Goal: Task Accomplishment & Management: Manage account settings

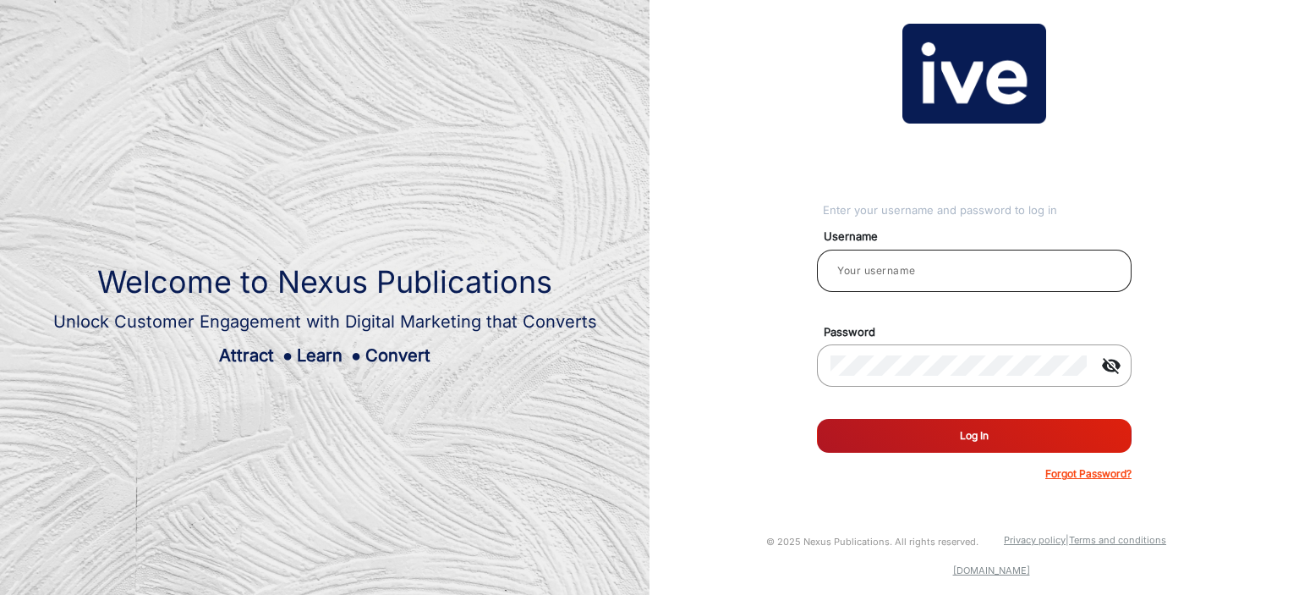
click at [858, 258] on div at bounding box center [975, 270] width 288 height 47
type input "[PERSON_NAME]"
click at [1046, 442] on button "Log In" at bounding box center [974, 436] width 315 height 34
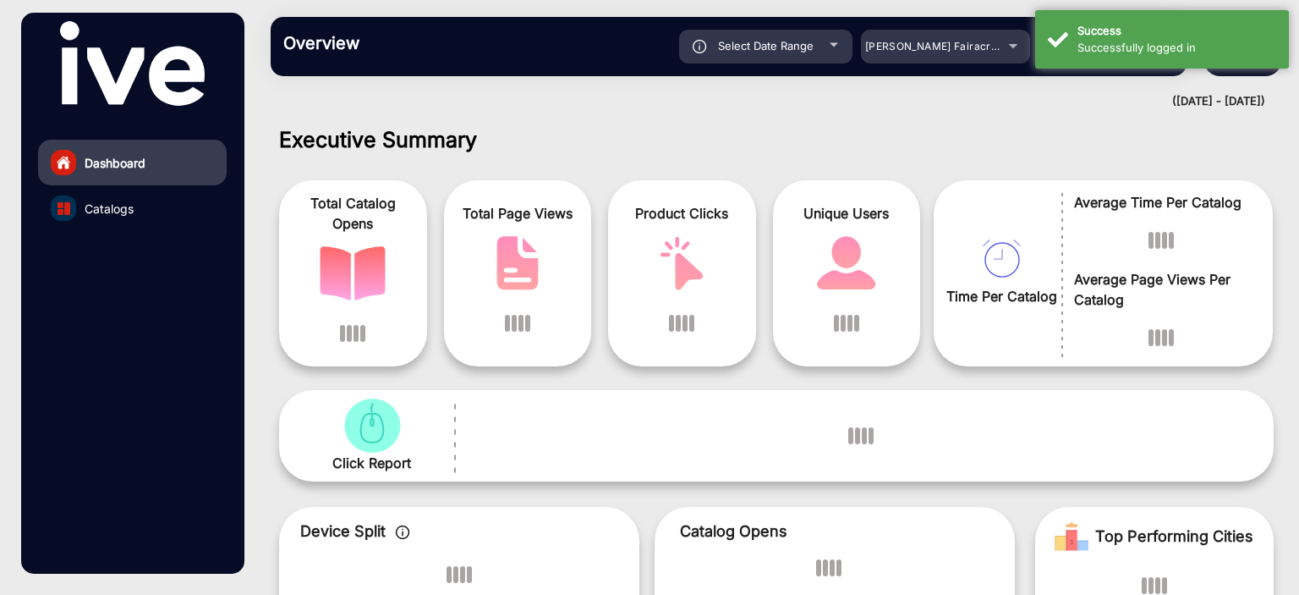
scroll to position [13, 0]
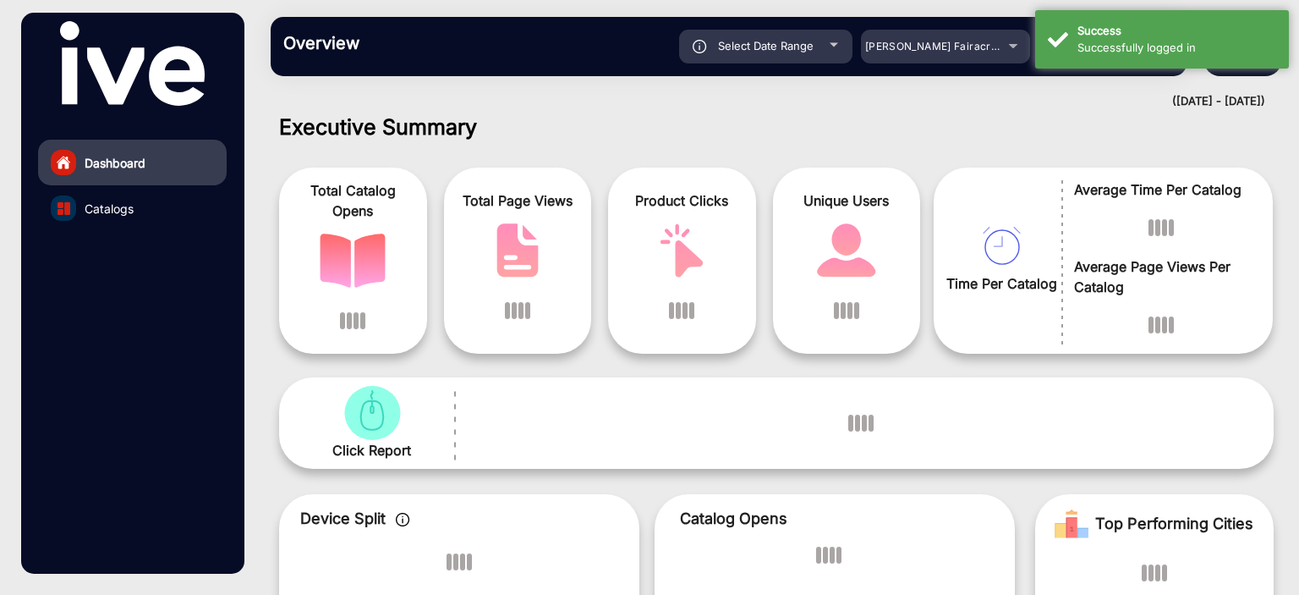
click at [748, 41] on span "Select Date Range" at bounding box center [766, 46] width 96 height 14
type input "[DATE]"
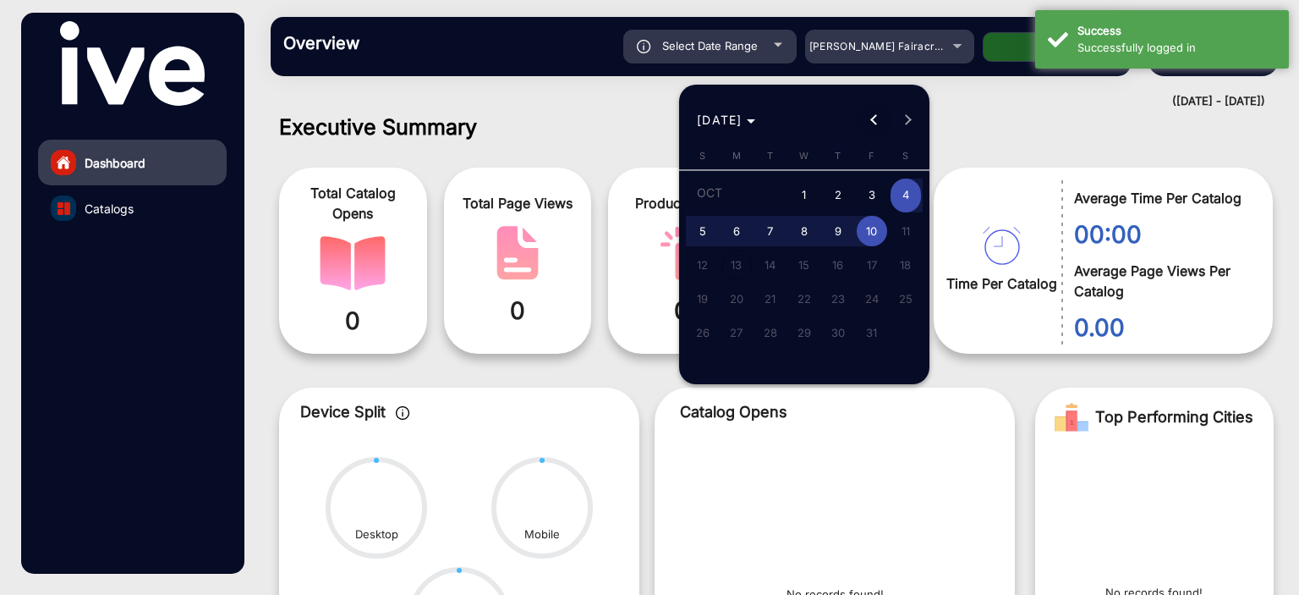
click at [872, 130] on span "Previous month" at bounding box center [875, 120] width 34 height 34
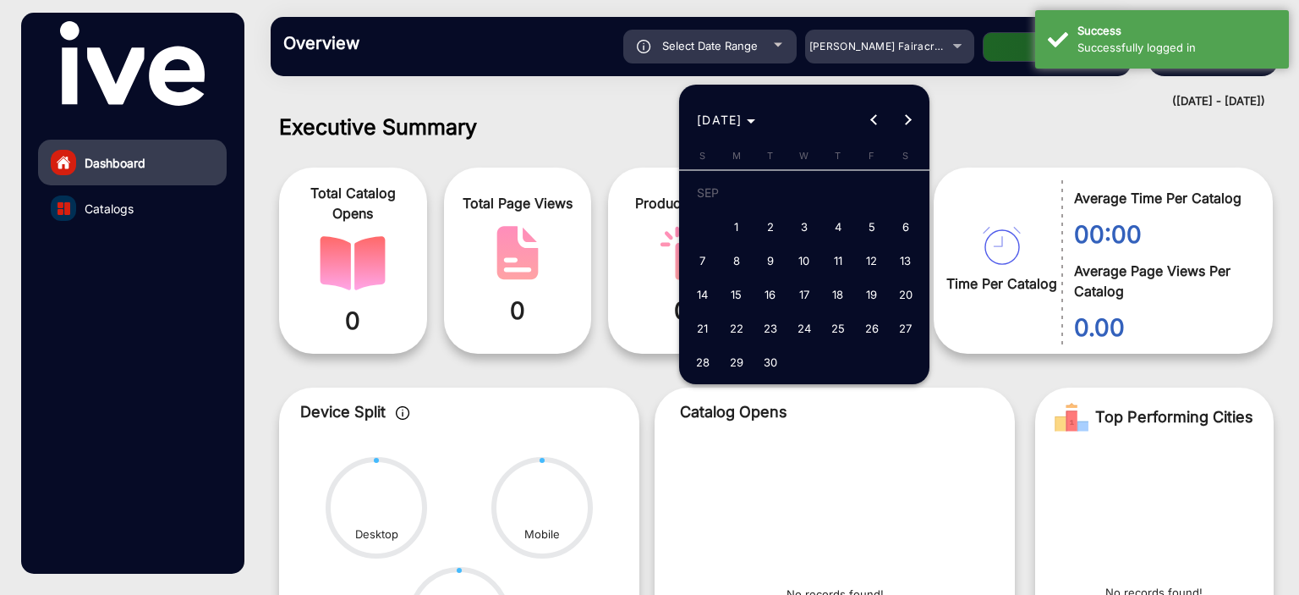
click at [848, 285] on span "18" at bounding box center [838, 294] width 30 height 30
type input "[DATE]"
click at [796, 331] on span "24" at bounding box center [804, 328] width 30 height 30
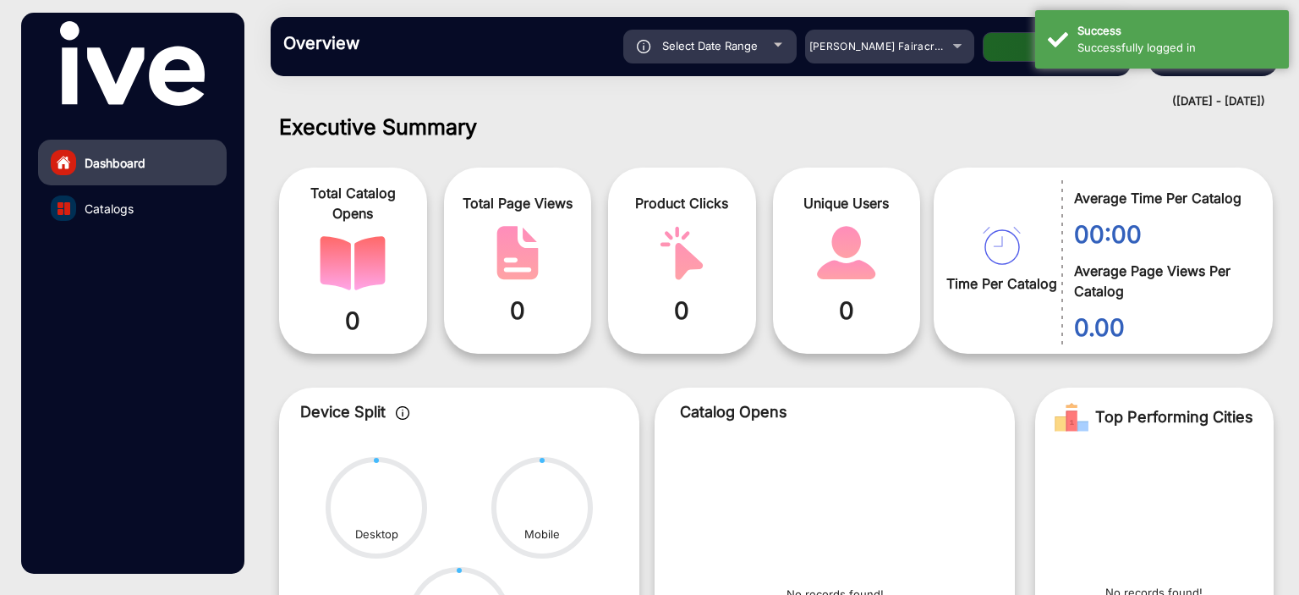
type input "[DATE]"
click at [931, 49] on span "[PERSON_NAME] Fairacre Farms" at bounding box center [893, 46] width 167 height 13
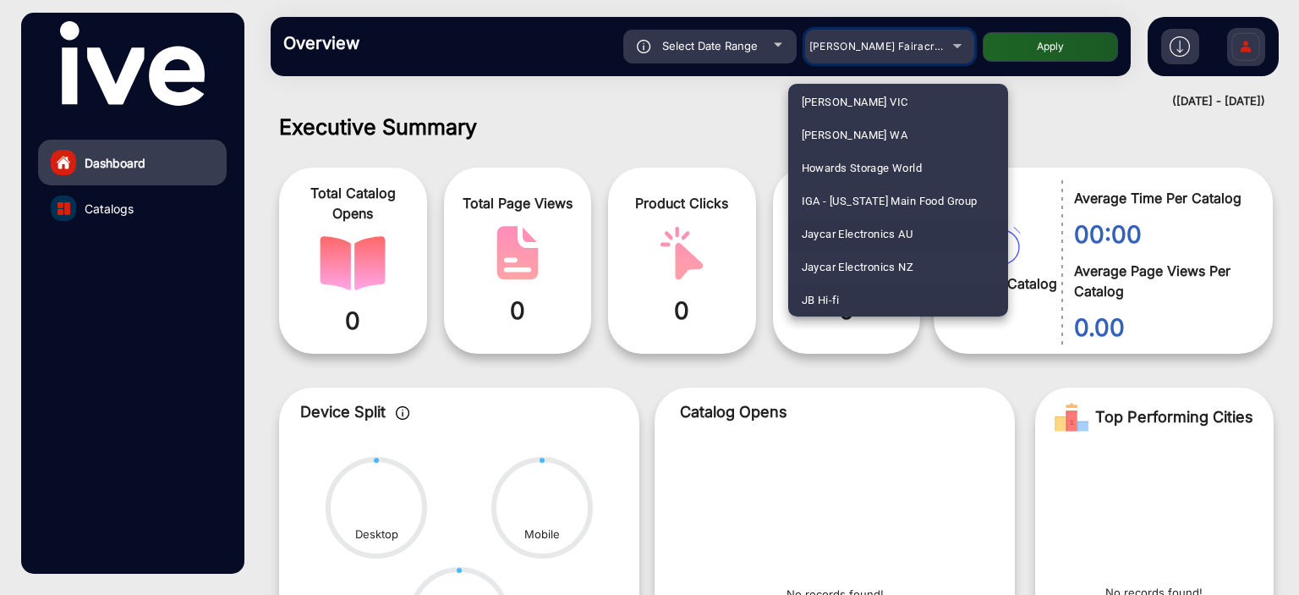
scroll to position [2743, 0]
drag, startPoint x: 875, startPoint y: 256, endPoint x: 898, endPoint y: 237, distance: 30.0
click at [876, 253] on mat-option "JB Hi-fi" at bounding box center [898, 266] width 220 height 33
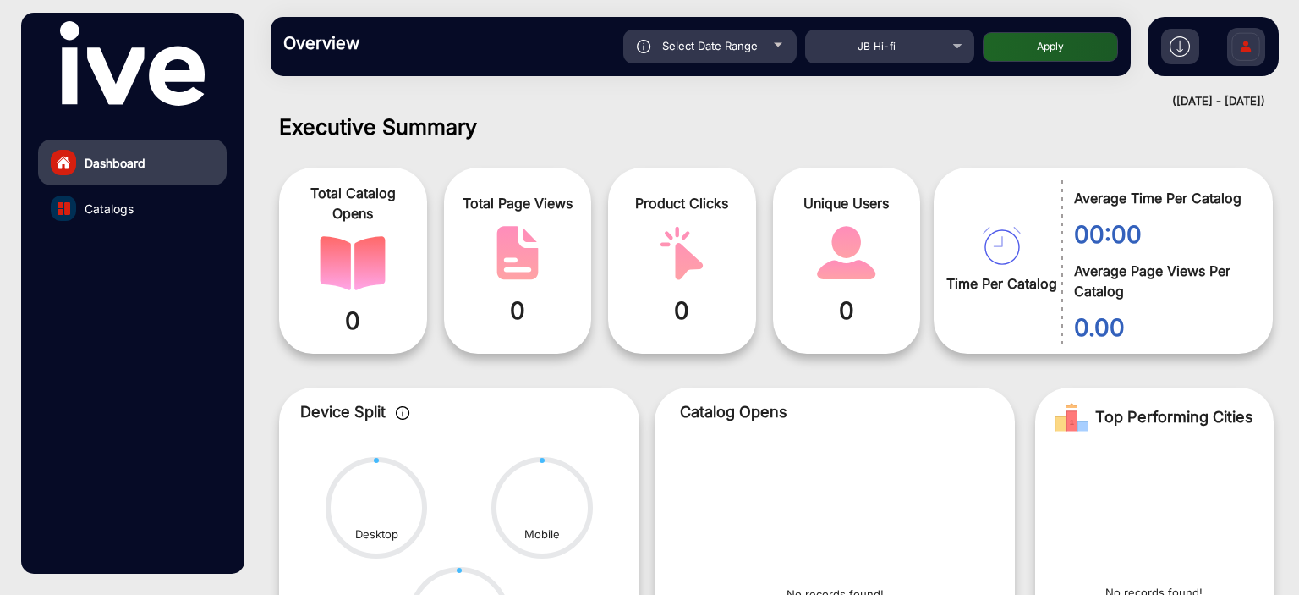
click at [1046, 55] on button "Apply" at bounding box center [1050, 47] width 135 height 30
type input "[DATE]"
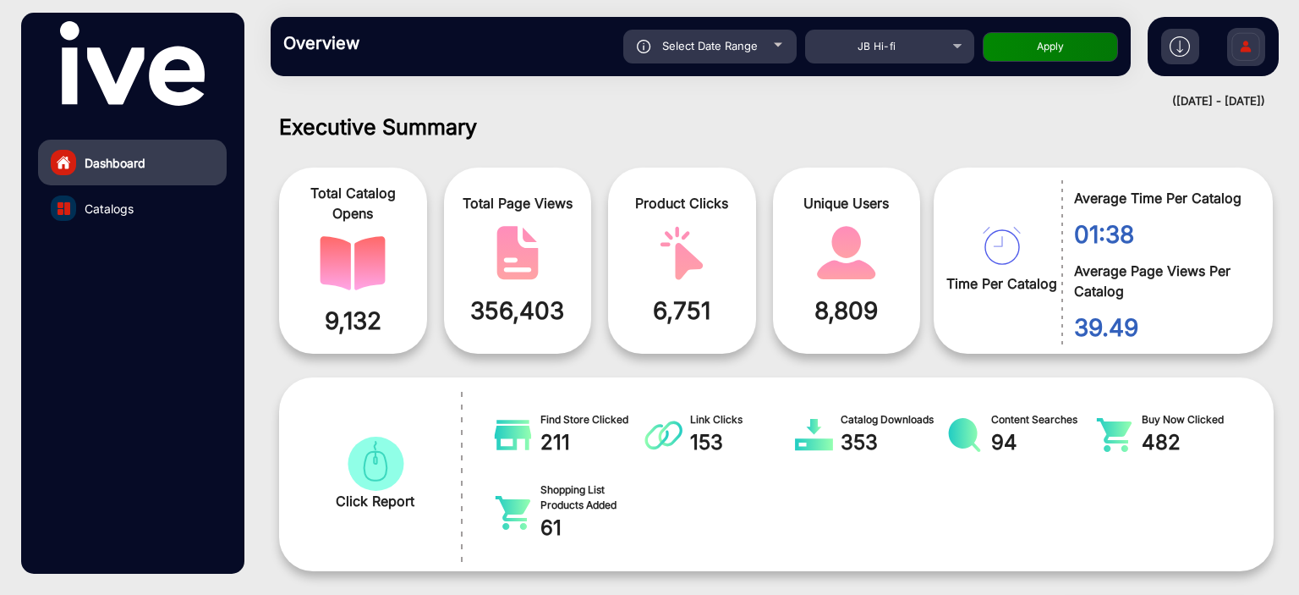
click at [98, 219] on link "Catalogs" at bounding box center [132, 208] width 189 height 46
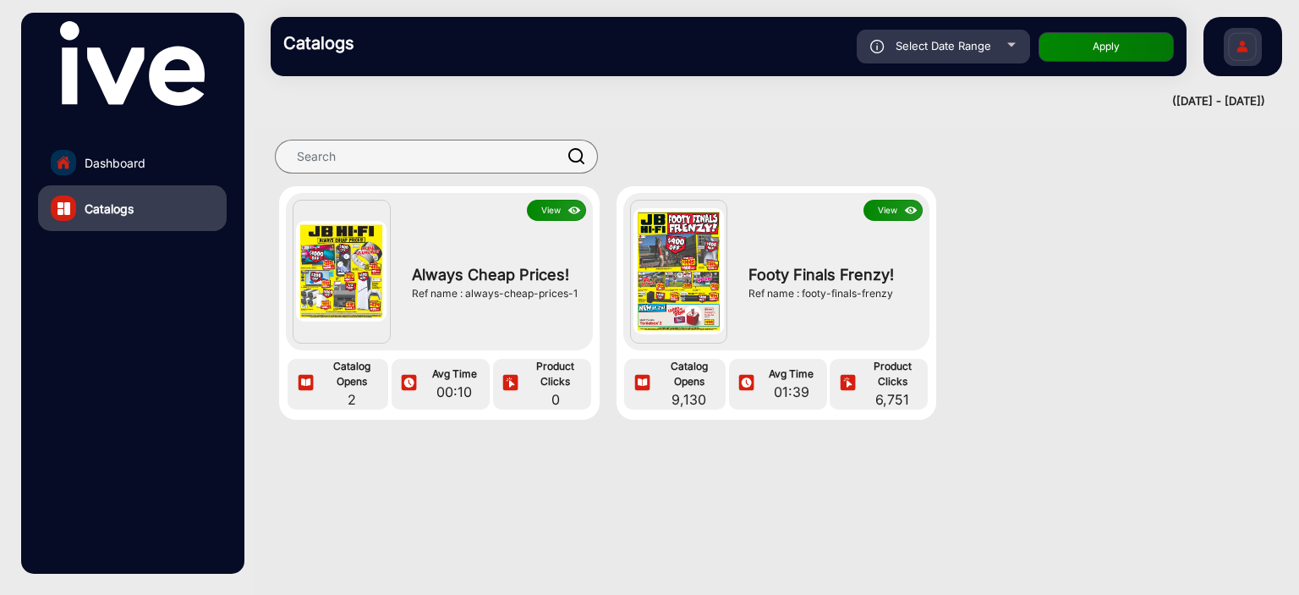
click at [905, 212] on img at bounding box center [911, 210] width 19 height 19
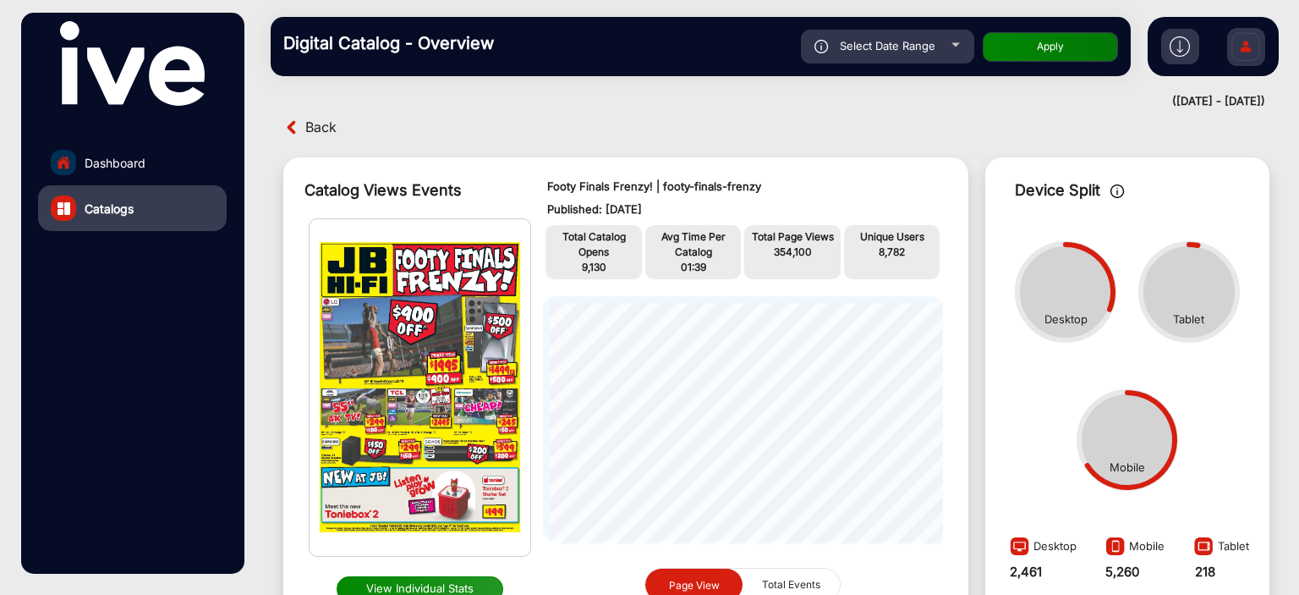
click at [914, 46] on span "Select Date Range" at bounding box center [888, 46] width 96 height 14
type input "[DATE]"
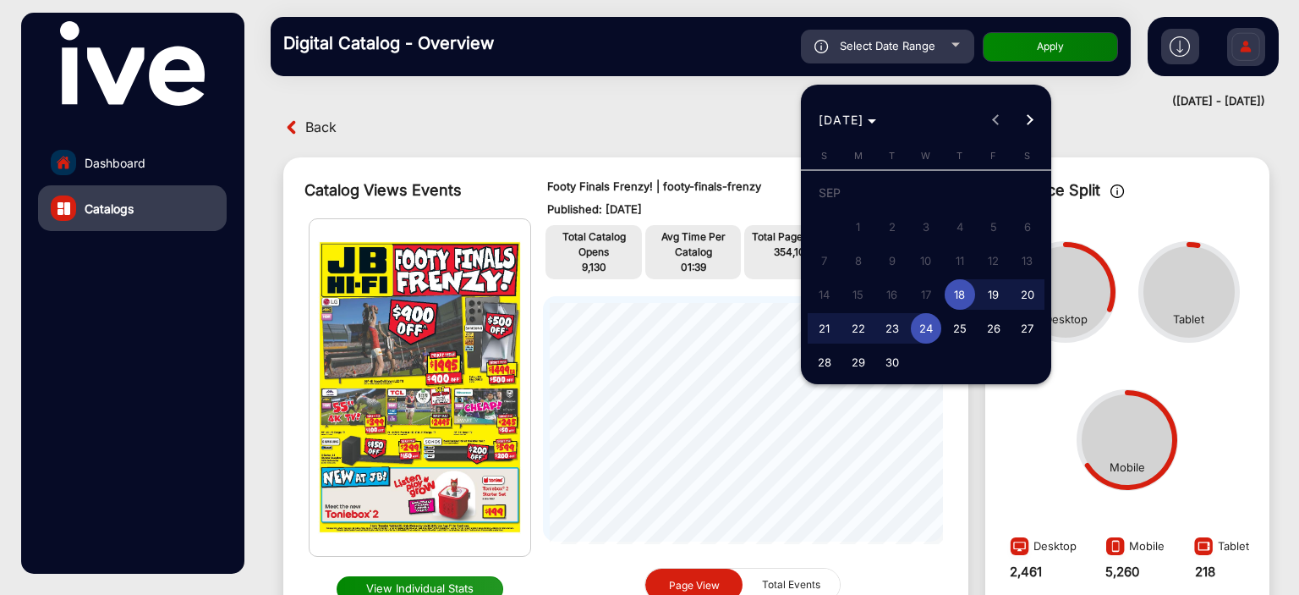
click at [958, 326] on span "25" at bounding box center [960, 328] width 30 height 30
type input "[DATE]"
click at [1030, 121] on button "Next month" at bounding box center [1030, 120] width 34 height 34
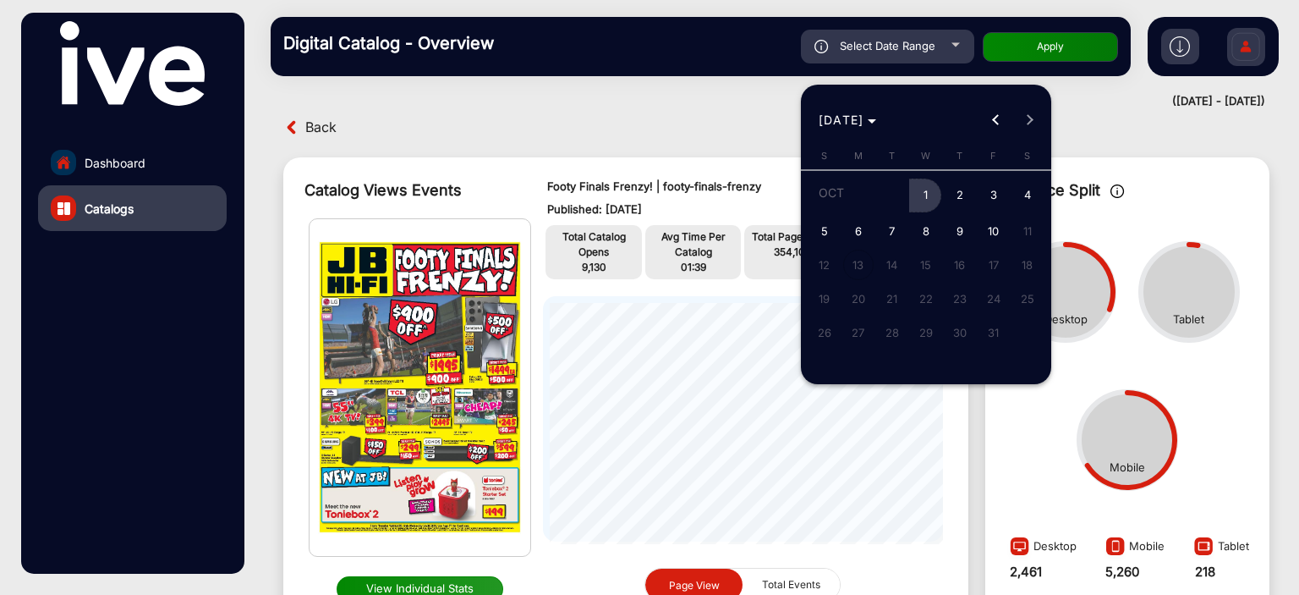
click at [936, 192] on span "1" at bounding box center [926, 195] width 30 height 35
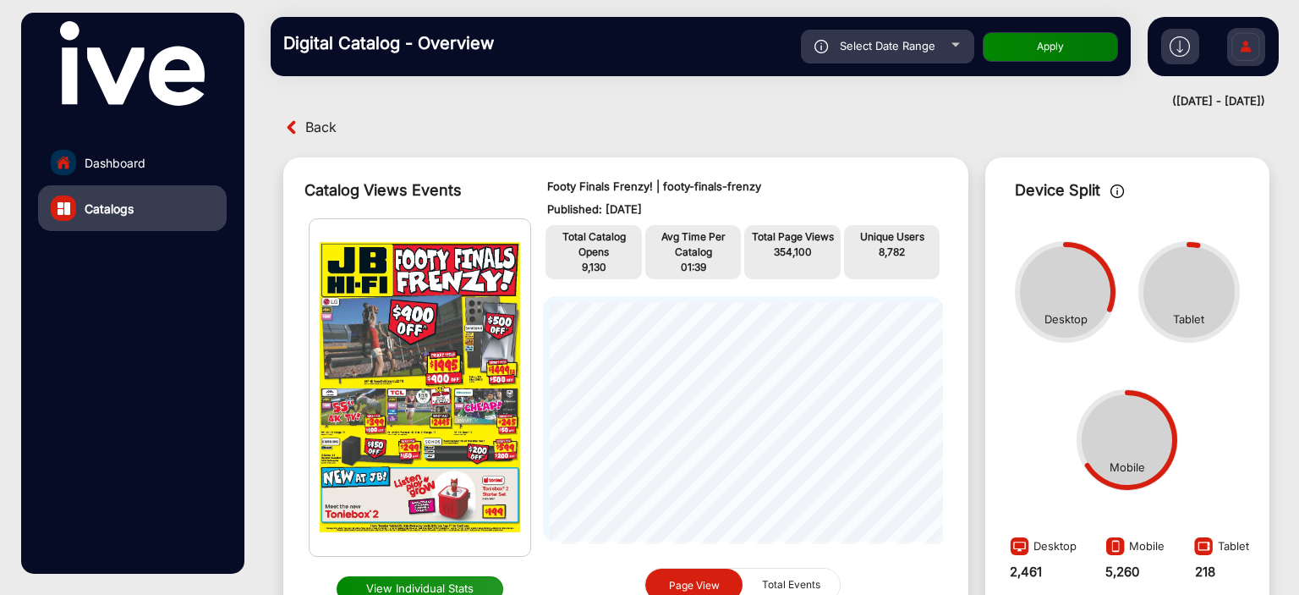
type input "[DATE]"
click at [1052, 57] on button "Apply" at bounding box center [1050, 47] width 135 height 30
type input "[DATE]"
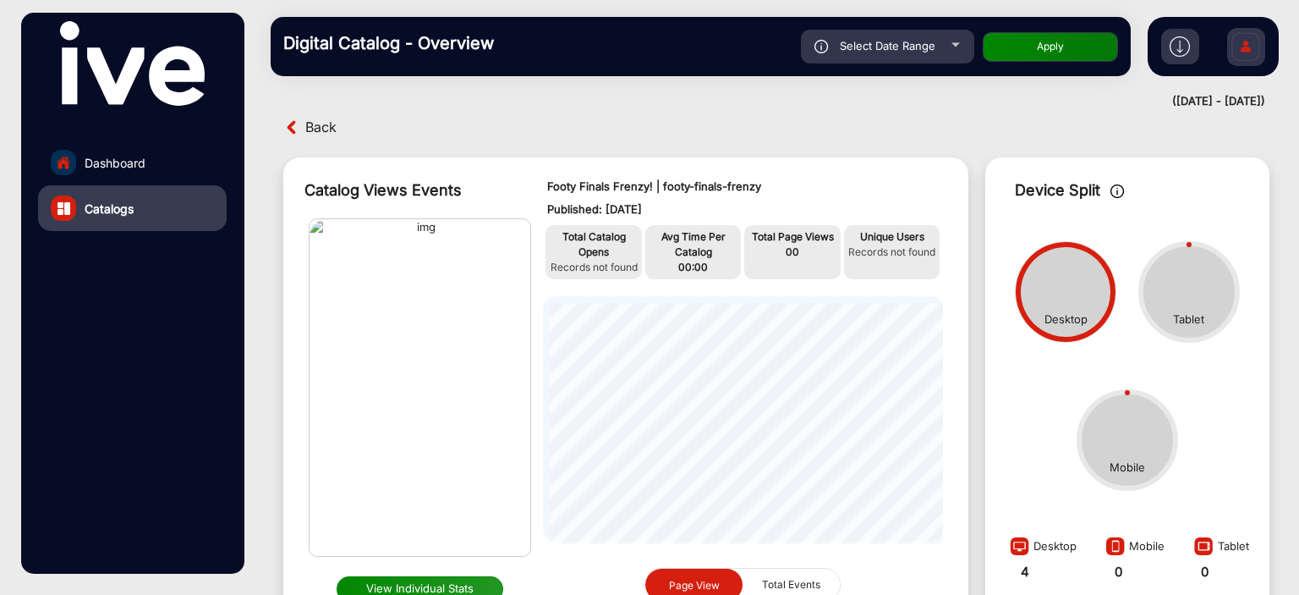
click at [864, 59] on div "Select Date Range" at bounding box center [887, 47] width 173 height 34
click at [898, 57] on div "Select Date Range" at bounding box center [887, 47] width 173 height 34
click at [900, 51] on span "Select Date Range" at bounding box center [888, 46] width 96 height 14
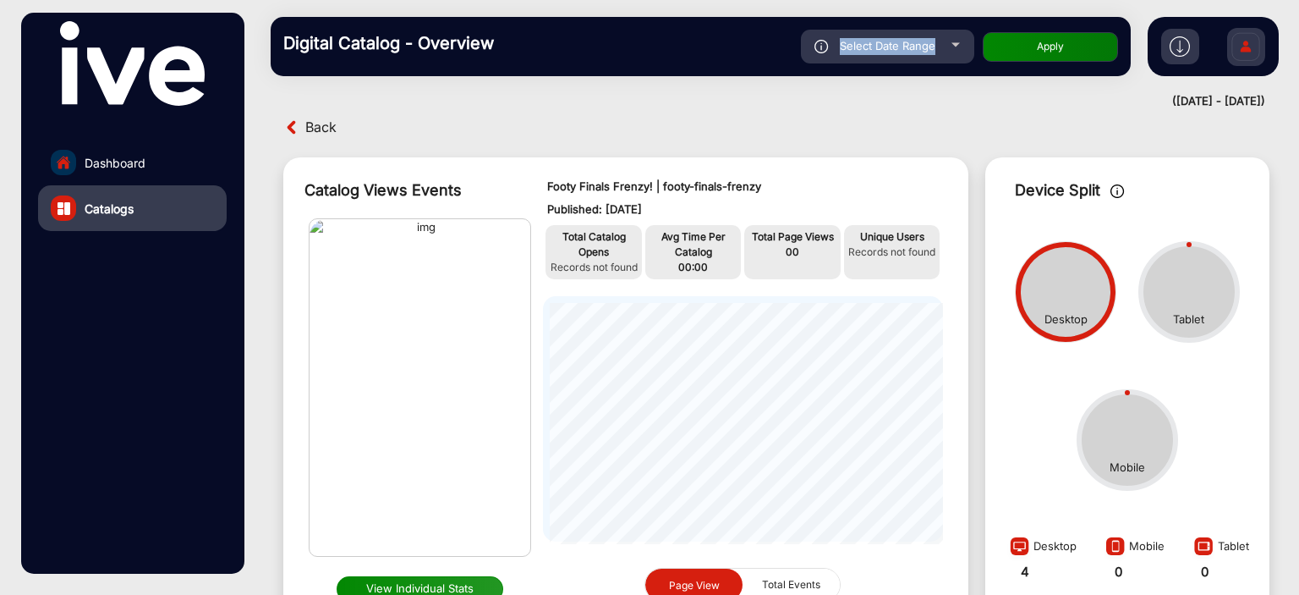
click at [900, 51] on span "Select Date Range" at bounding box center [888, 46] width 96 height 14
click at [937, 57] on div "Select Date Range" at bounding box center [887, 47] width 173 height 34
click at [954, 47] on div "Select Date Range" at bounding box center [887, 47] width 173 height 34
click at [956, 47] on div "Select Date Range" at bounding box center [887, 47] width 173 height 34
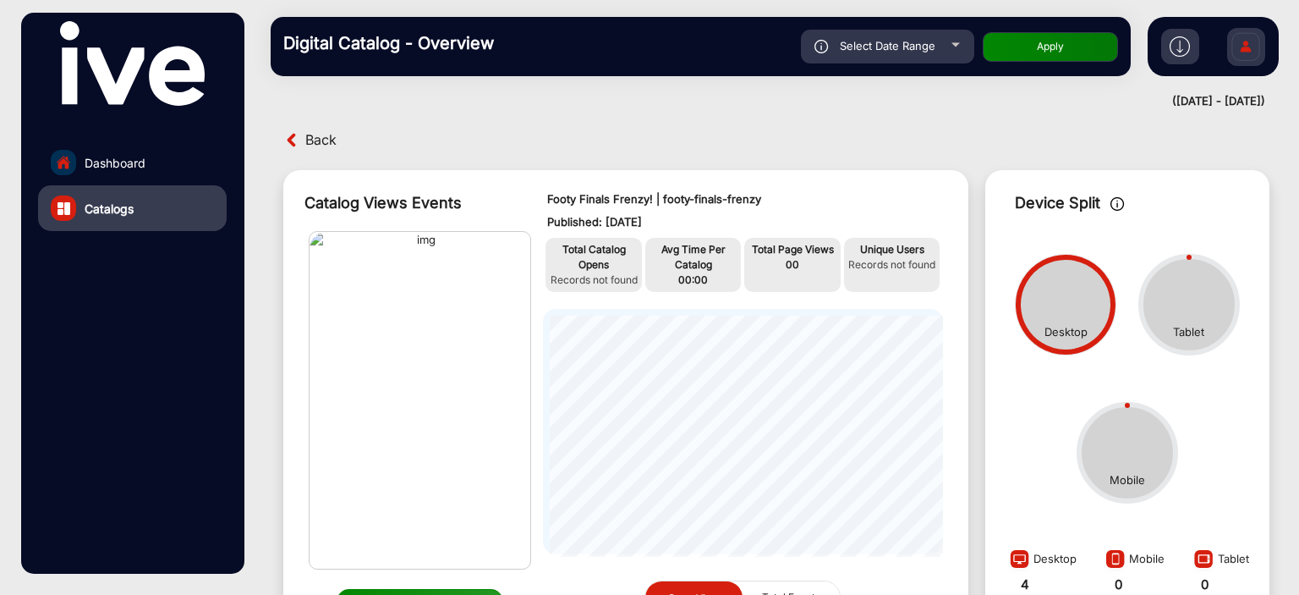
scroll to position [0, 0]
click at [315, 139] on span "Back" at bounding box center [320, 140] width 31 height 26
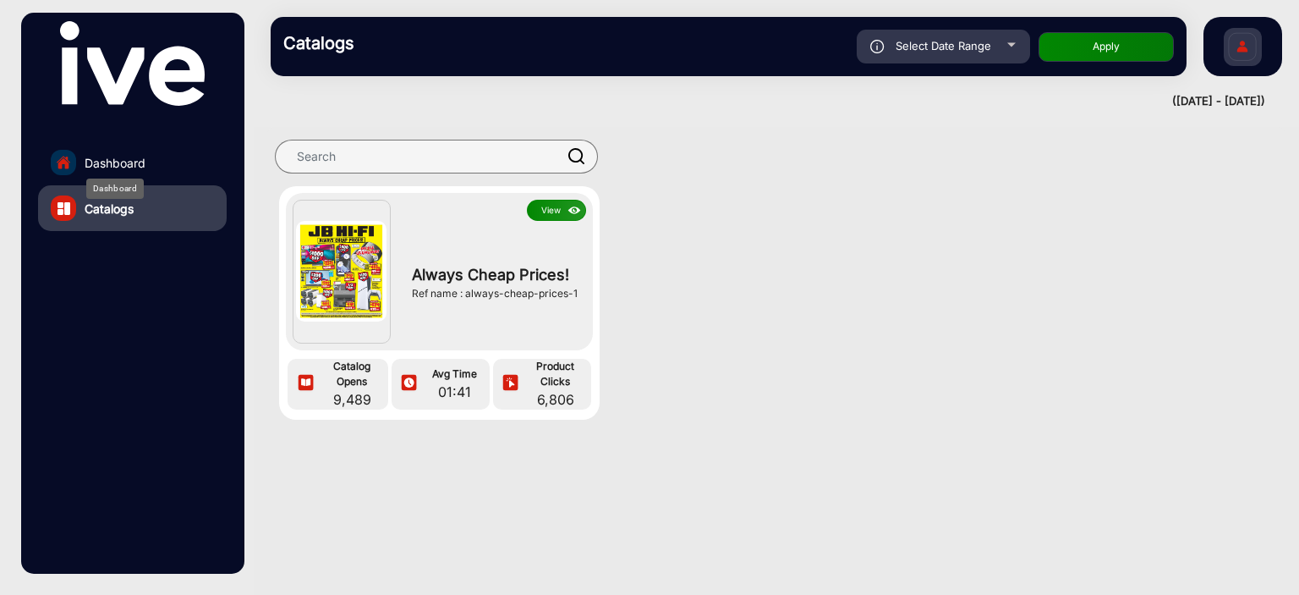
click at [140, 165] on span "Dashboard" at bounding box center [115, 163] width 61 height 18
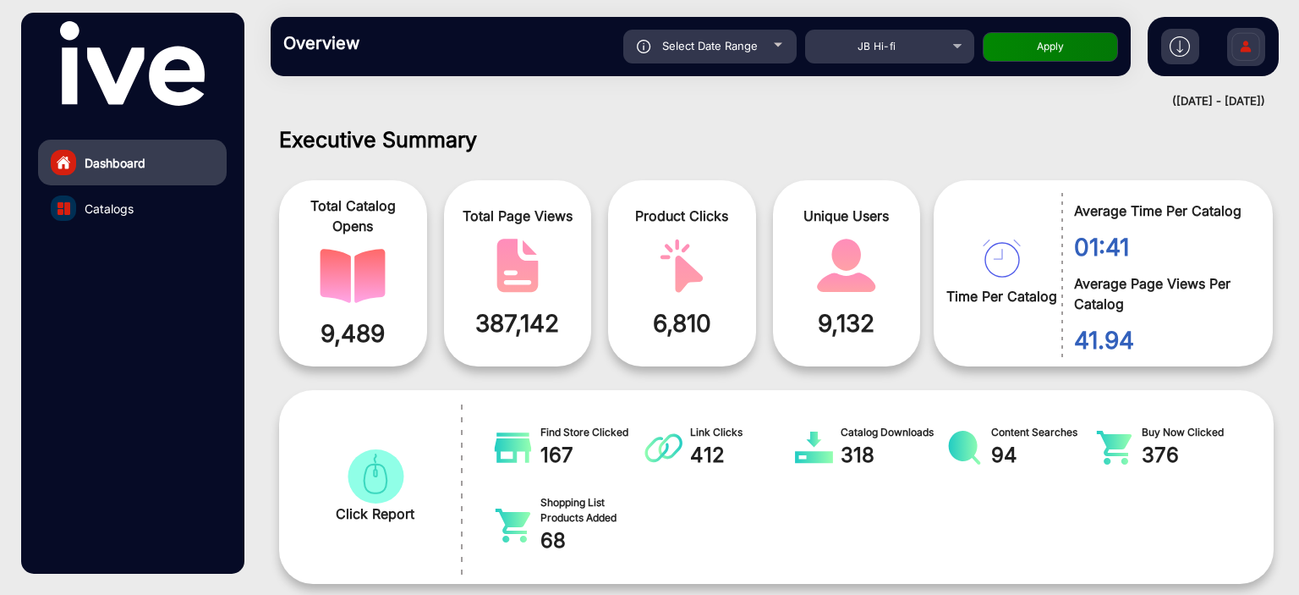
scroll to position [13, 0]
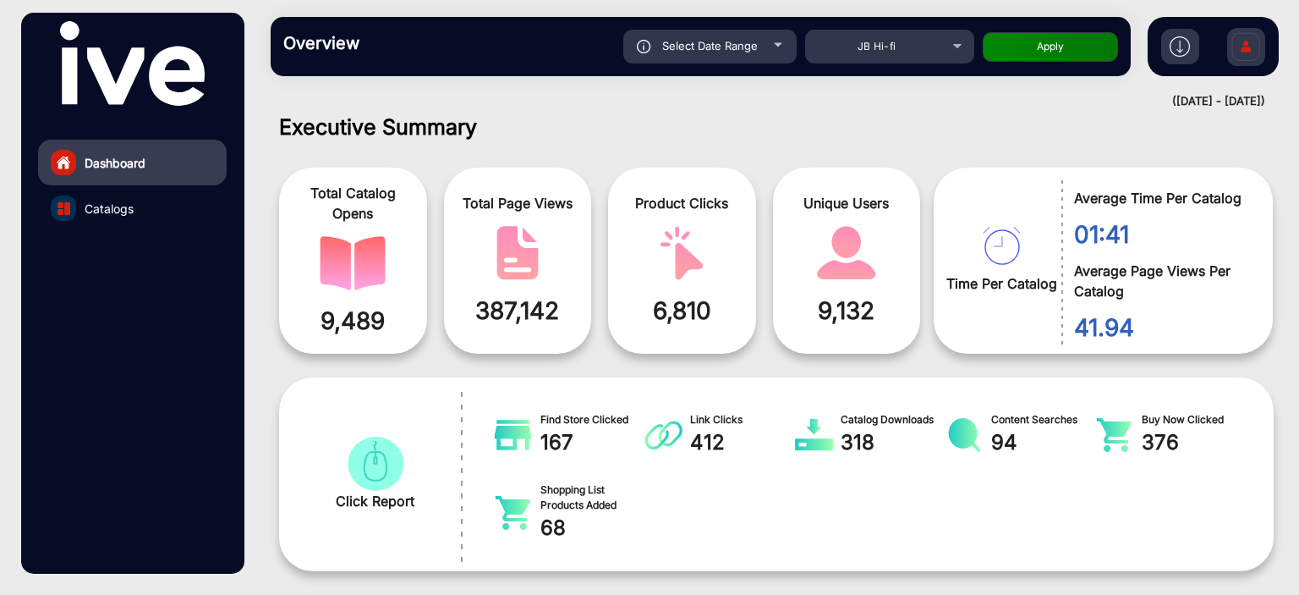
click at [703, 62] on div "Select Date Range" at bounding box center [709, 47] width 173 height 34
type input "[DATE]"
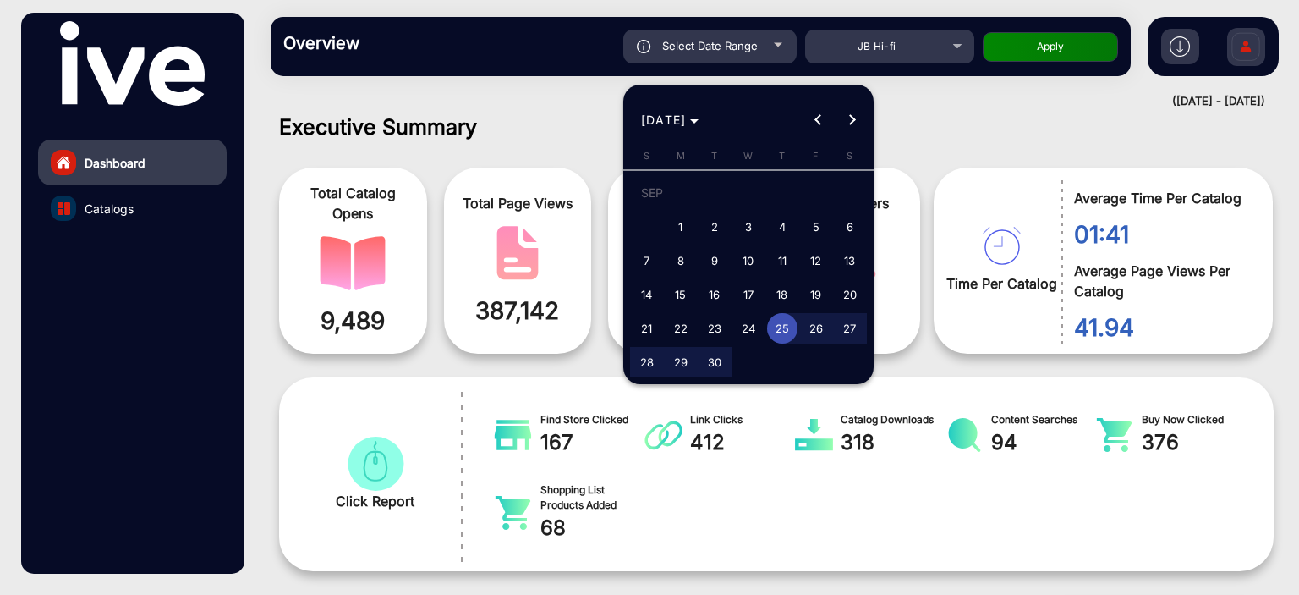
click at [755, 324] on span "24" at bounding box center [748, 328] width 30 height 30
type input "[DATE]"
click at [775, 299] on span "18" at bounding box center [782, 294] width 30 height 30
type input "[DATE]"
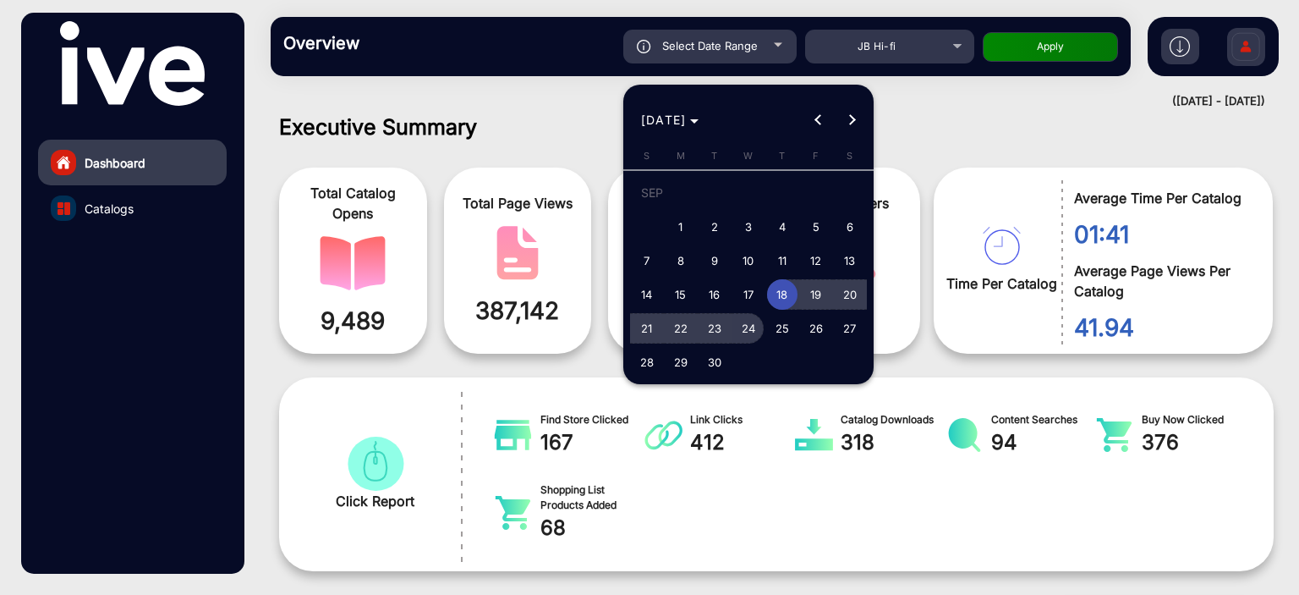
click at [743, 321] on span "24" at bounding box center [748, 328] width 30 height 30
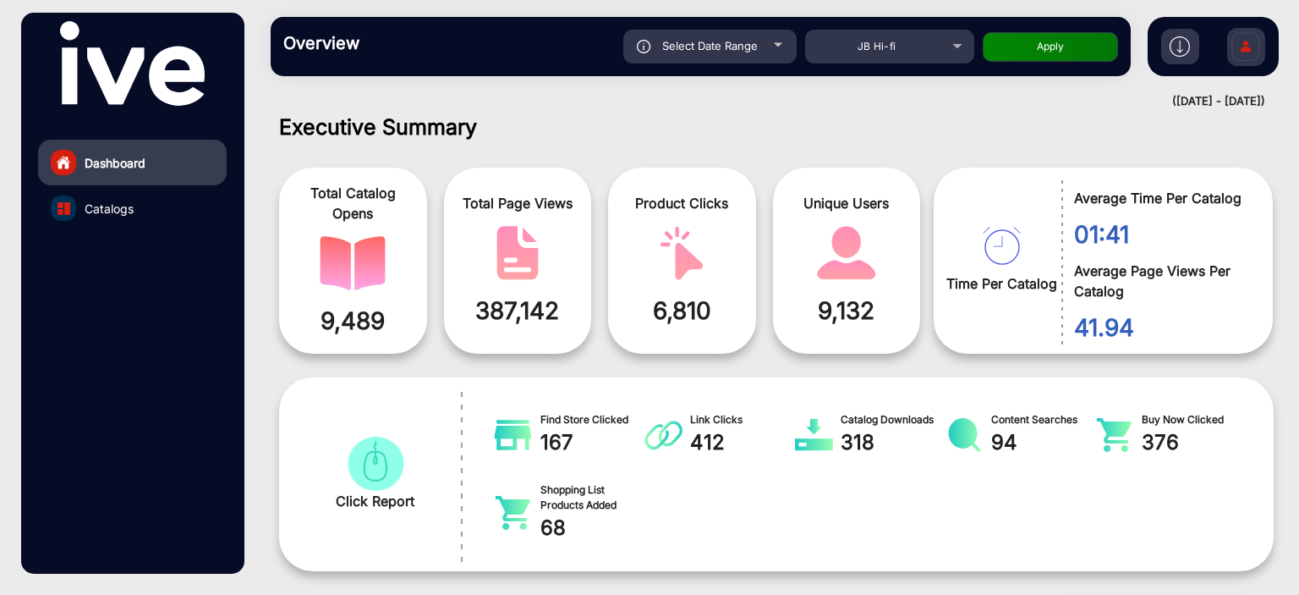
type input "[DATE]"
click at [1014, 40] on button "Apply" at bounding box center [1050, 47] width 135 height 30
type input "[DATE]"
click at [108, 209] on span "Catalogs" at bounding box center [109, 209] width 49 height 18
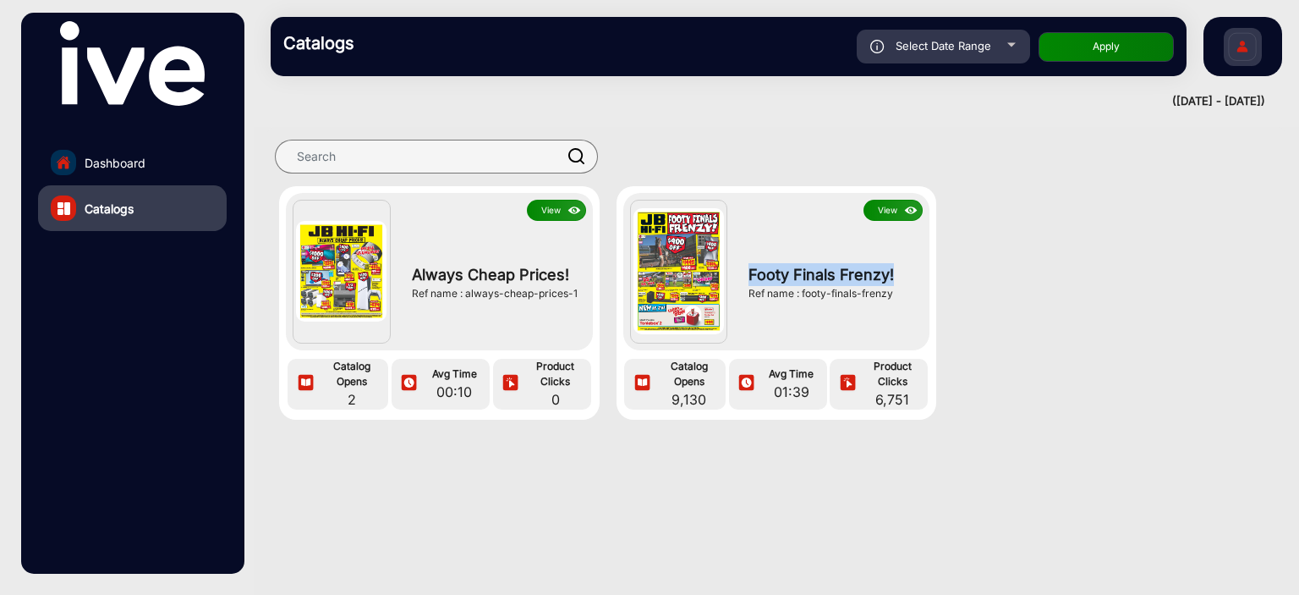
copy span "Footy Finals Frenzy!"
drag, startPoint x: 903, startPoint y: 272, endPoint x: 1121, endPoint y: 229, distance: 222.5
click at [1121, 229] on div "View Always Cheap Prices! Ref name : always-cheap-prices-1 Catalog Opens 2 Avg …" at bounding box center [777, 319] width 1046 height 267
click at [1244, 44] on img at bounding box center [1243, 48] width 36 height 59
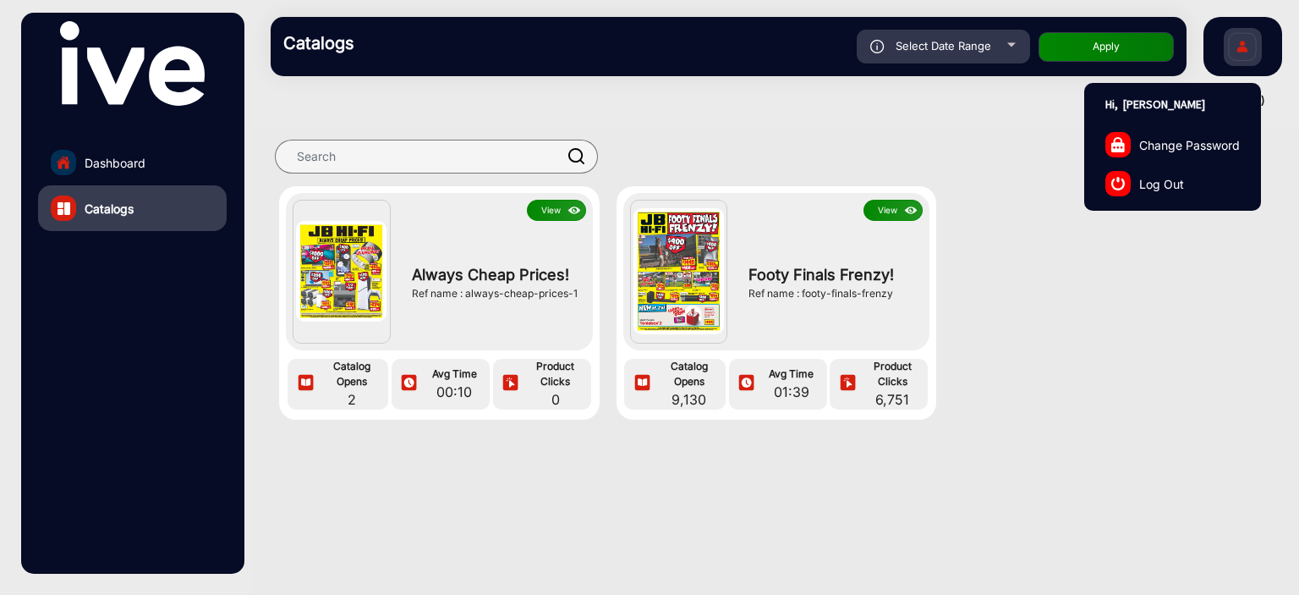
click at [1183, 178] on span "Log Out" at bounding box center [1161, 183] width 45 height 18
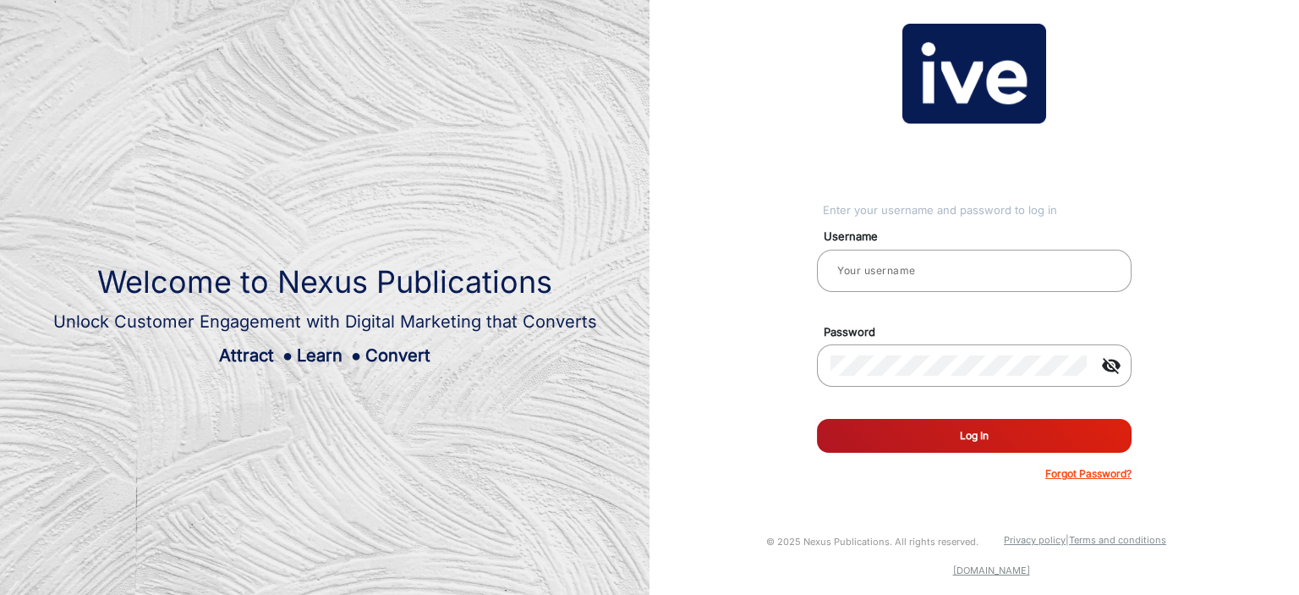
type input "[PERSON_NAME]"
